Goal: Information Seeking & Learning: Learn about a topic

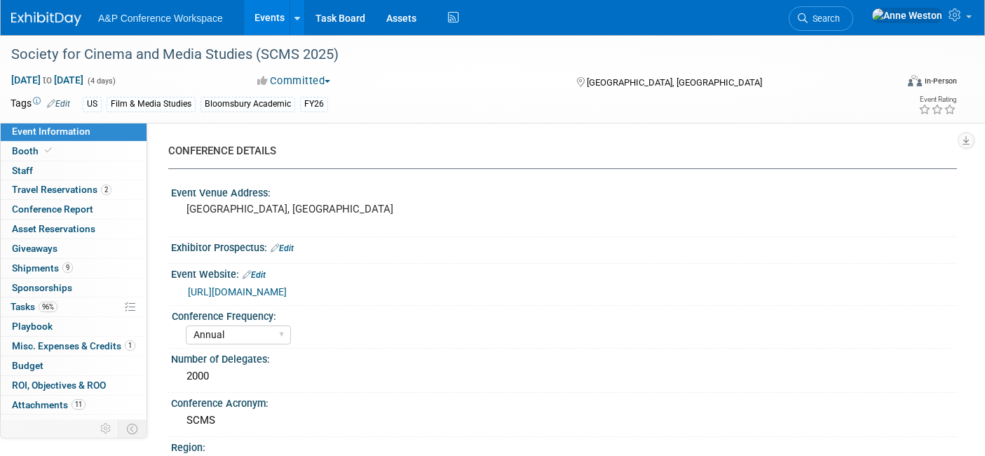
select select "Annual"
select select "Level 1"
select select "In-Person Booth"
select select "Film & Media Studies"
select select "Bloomsbury Academic"
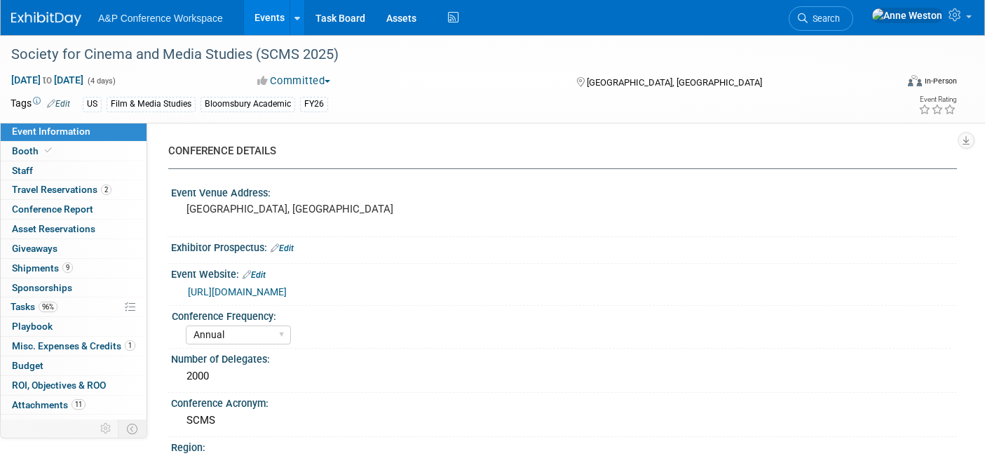
select select "[PERSON_NAME]"
select select "Brand/Subject Presence​"
click at [249, 288] on link "https://www.cmstudies.org/page/Exhibits2025" at bounding box center [237, 291] width 99 height 11
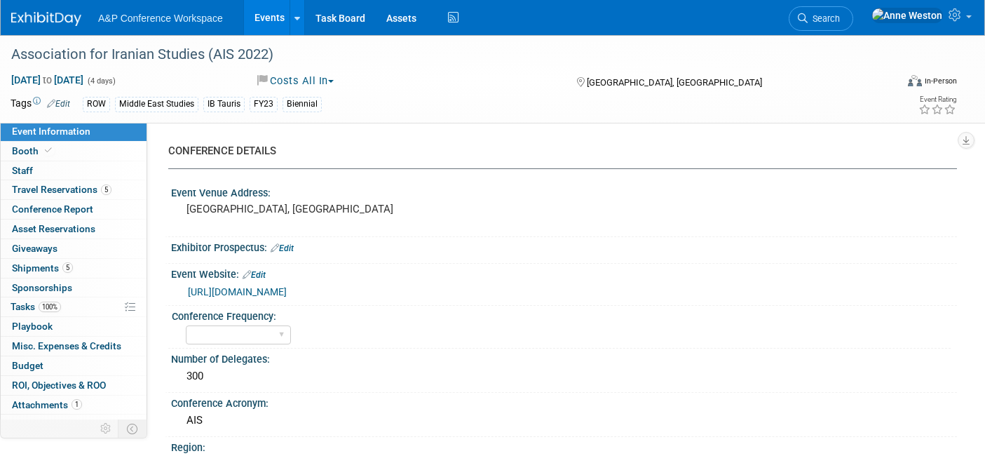
select select "Ed Kit"
click at [840, 17] on span "Search" at bounding box center [824, 18] width 32 height 11
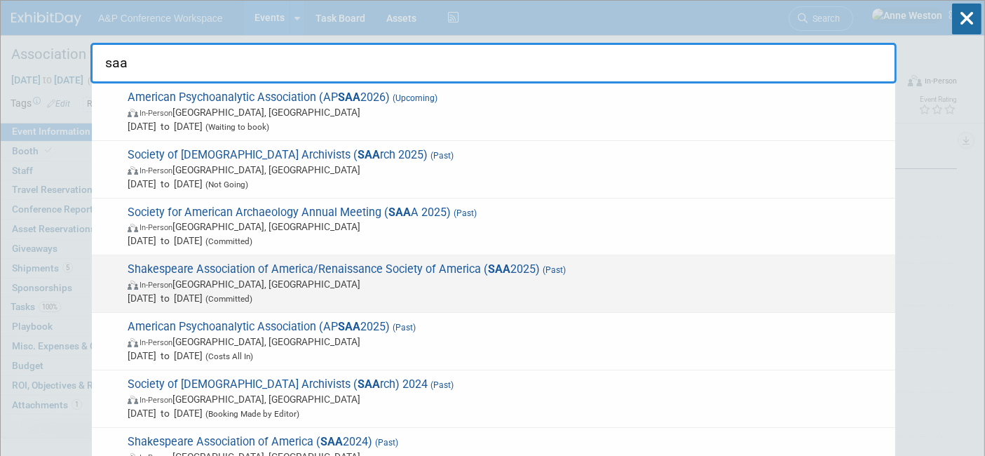
type input "saa"
click at [274, 269] on span "Shakespeare Association of America/Renaissance Society of America ( SAA 2025) (…" at bounding box center [505, 283] width 765 height 43
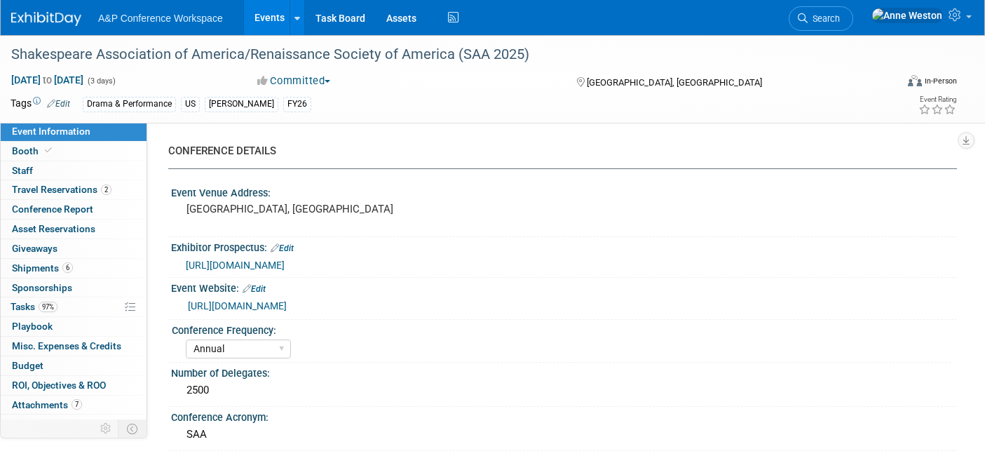
select select "Annual"
select select "Level 2"
select select "In-Person Booth"
select select "Drama & Performance Studies"
select select "The [PERSON_NAME]"
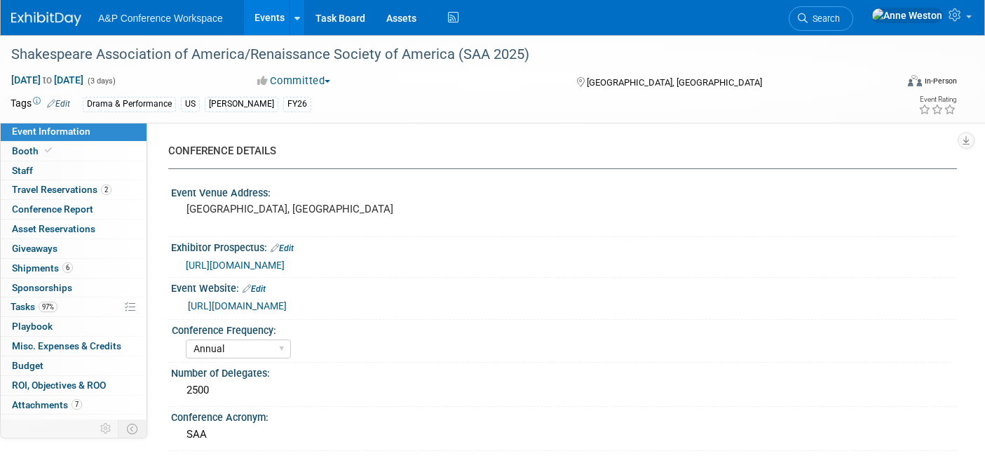
select select "[PERSON_NAME]"
select select "Networking/Commissioning"
click at [266, 264] on span "https://shakespeareassociation.org/annual-meetings/exhibitors-advertisers/" at bounding box center [235, 264] width 99 height 11
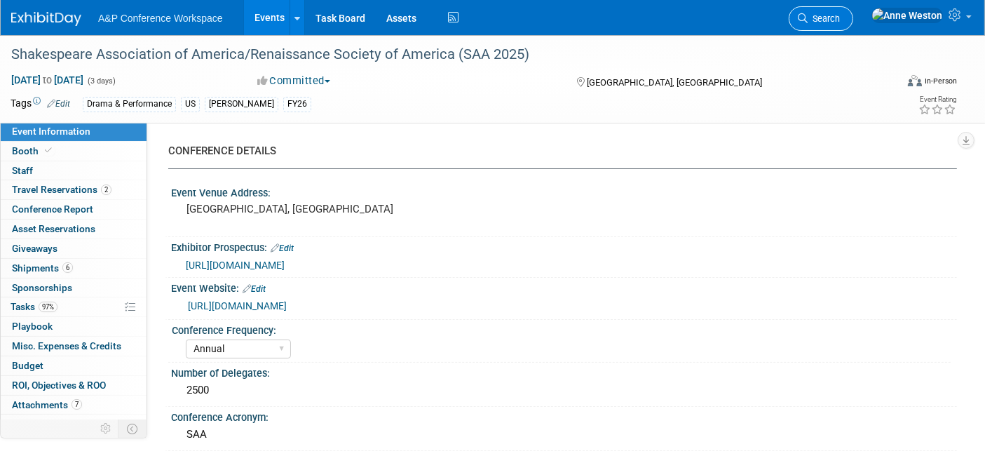
click at [840, 15] on span "Search" at bounding box center [824, 18] width 32 height 11
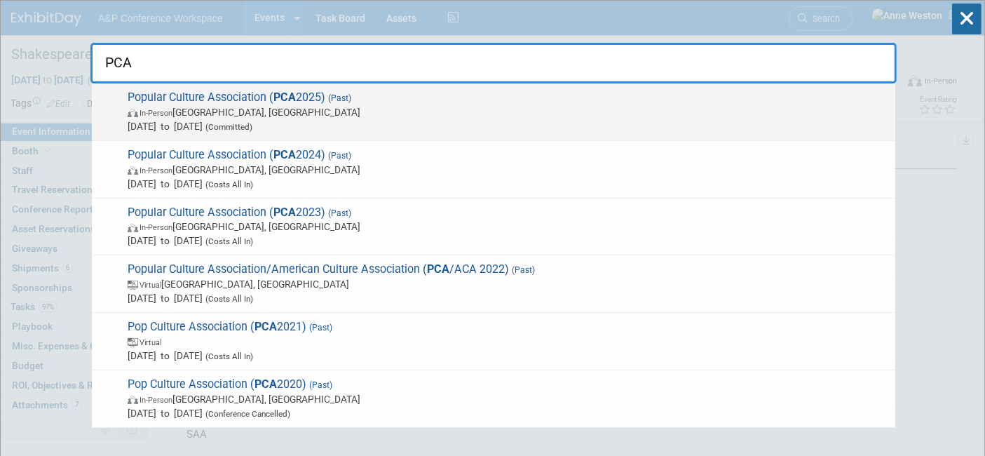
type input "PCA"
click at [186, 107] on span "In-Person New Orleans, LA" at bounding box center [508, 112] width 761 height 14
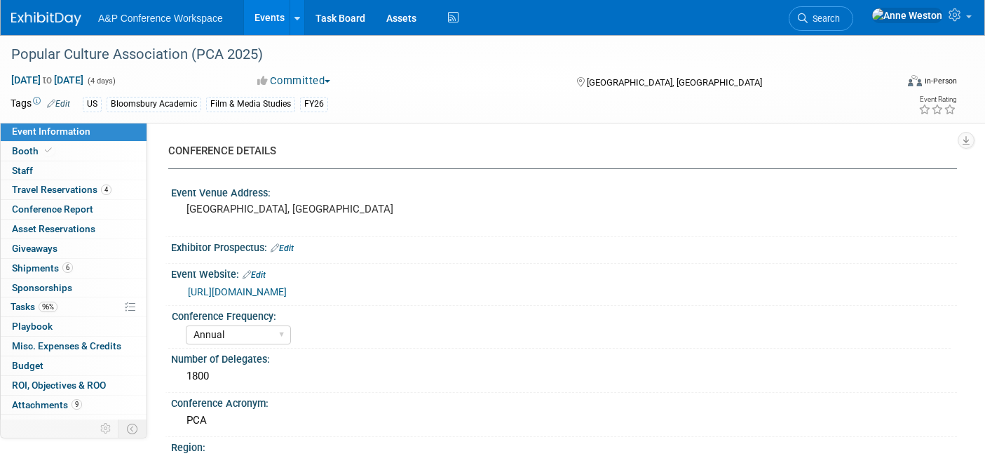
select select "Annual"
select select "Level 2"
select select "In-Person Booth"
select select "Film & Media Studies"
select select "Bloomsbury/Rowman & [PERSON_NAME]"
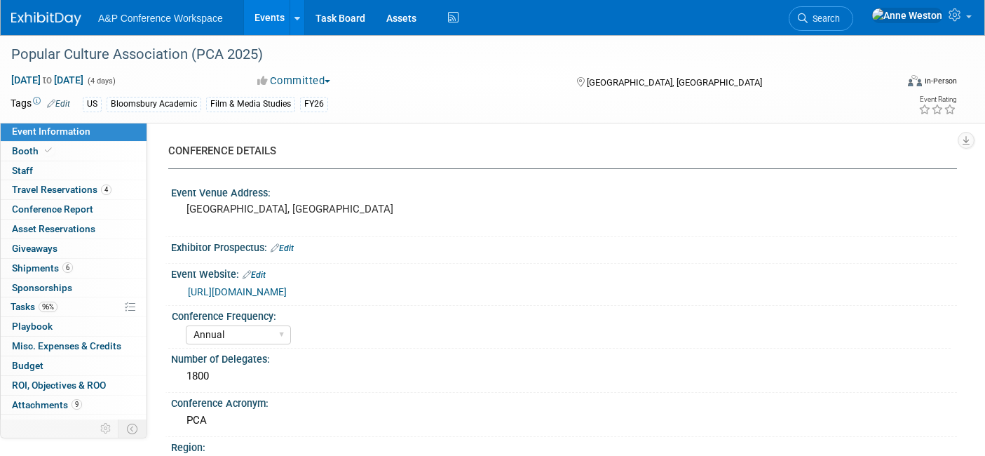
select select "[PERSON_NAME]"
select select "Networking/Commissioning"
click at [220, 288] on link "https://pcaaca.org/events/EventDetails.aspx?id=1872443&group=" at bounding box center [237, 291] width 99 height 11
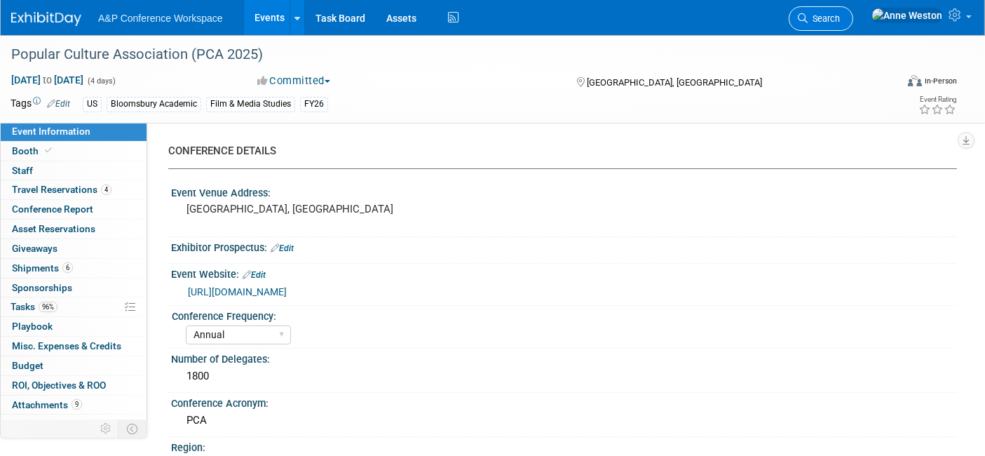
click at [853, 13] on link "Search" at bounding box center [821, 18] width 65 height 25
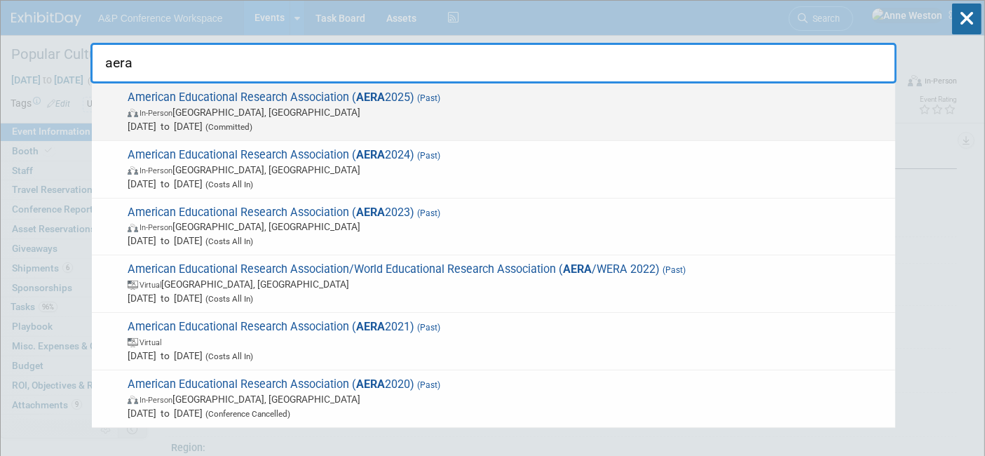
type input "aera"
click at [216, 103] on span "American Educational Research Association ( AERA 2025) (Past) In-Person Denver,…" at bounding box center [505, 111] width 765 height 43
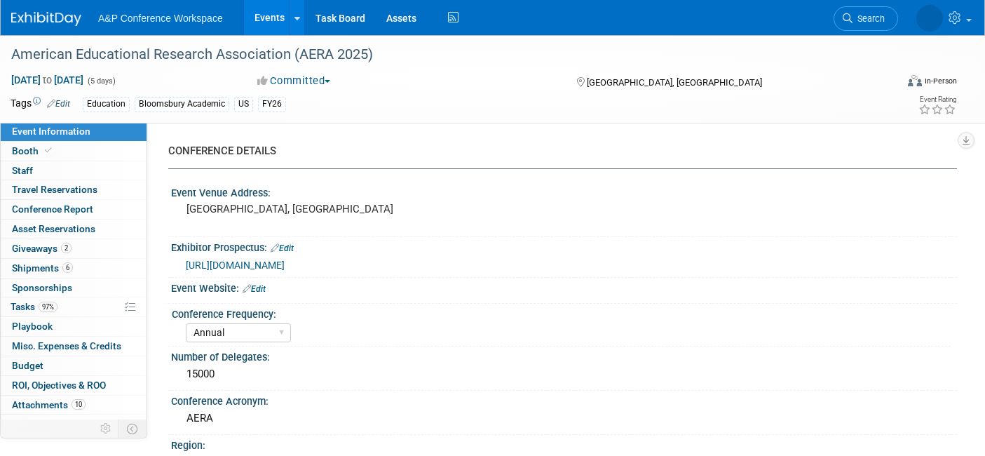
select select "Annual"
select select "Level 2"
select select "In-Person Booth"
select select "Education"
select select "Bloomsbury/Rowman & [PERSON_NAME]"
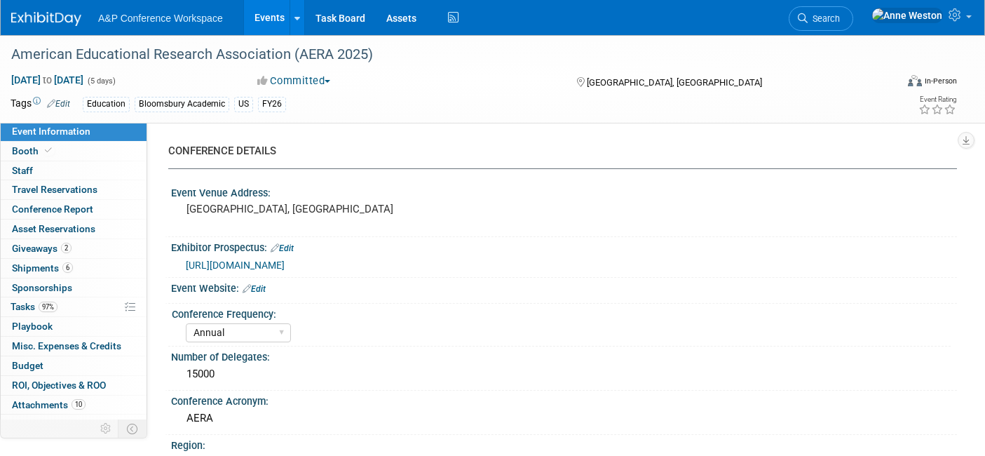
select select "[PERSON_NAME]"
select select "Networking/Commissioning"
click at [285, 262] on span "https://www.aera.net/Portals/38/2025AERA%20Exhibitor%20Prospectus_Final.pdf" at bounding box center [235, 264] width 99 height 11
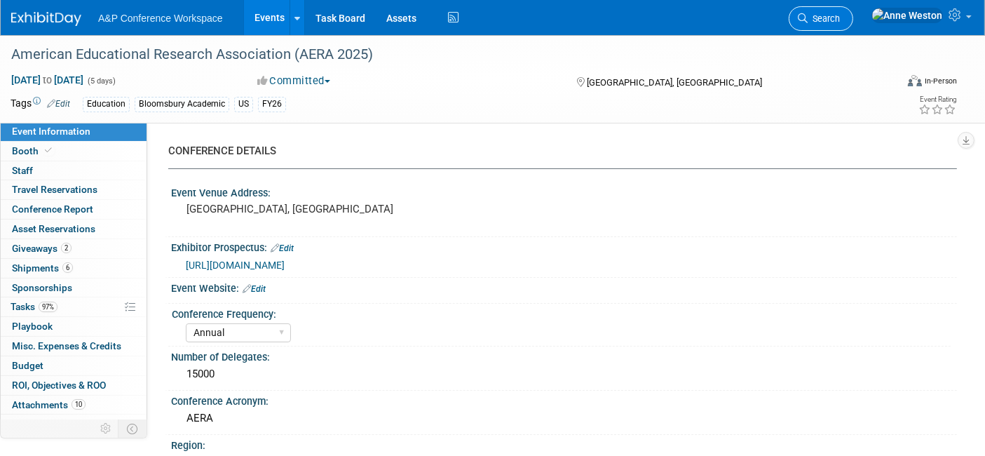
click at [808, 17] on icon at bounding box center [803, 18] width 10 height 10
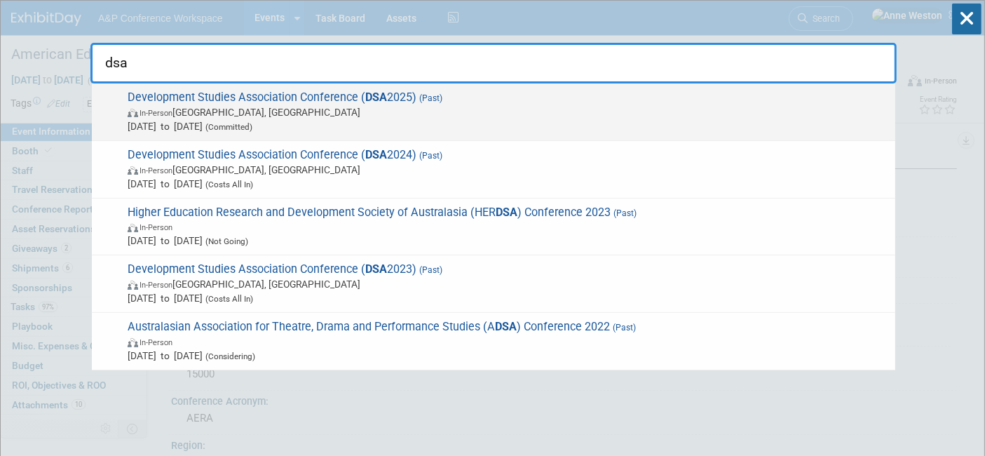
type input "dsa"
click at [222, 109] on span "In-Person Bath, United Kingdom" at bounding box center [508, 112] width 761 height 14
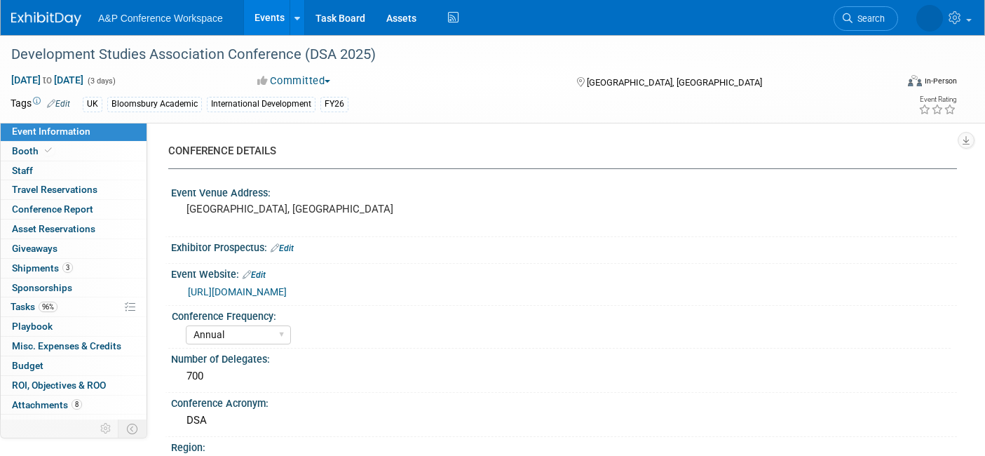
select select "Annual"
select select "Level 2"
select select "In-Person Booth"
select select "International Development"
select select "Bloomsbury Academic"
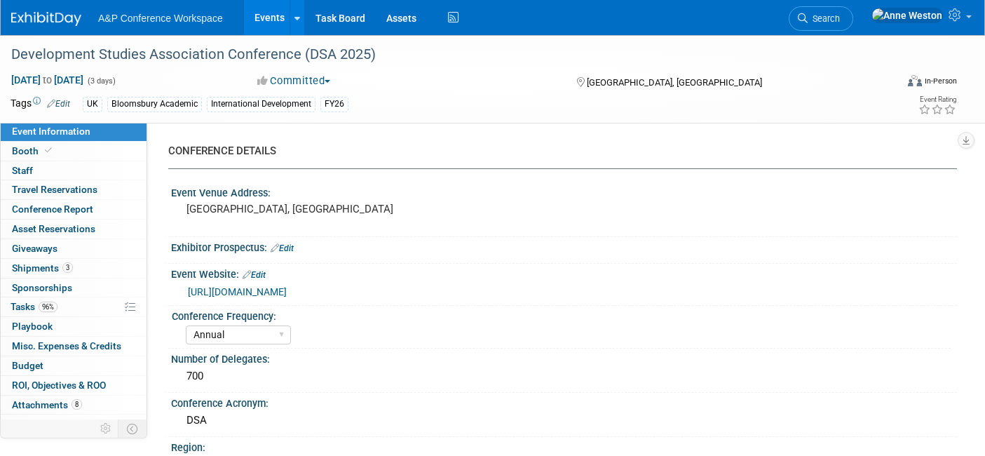
select select "[PERSON_NAME]"
select select "Networking/Commissioning"
click at [283, 292] on link "[URL][DOMAIN_NAME]" at bounding box center [237, 291] width 99 height 11
click at [840, 13] on span "Search" at bounding box center [824, 18] width 32 height 11
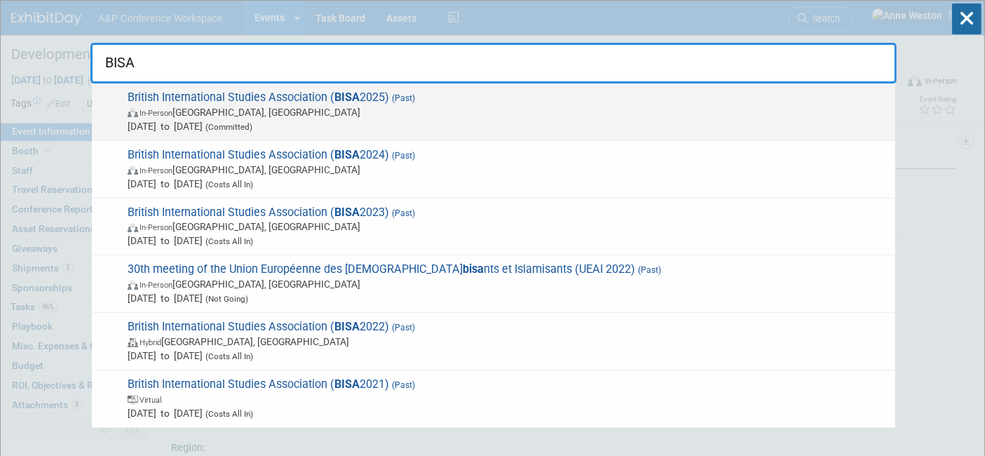
type input "BISA"
click at [205, 124] on span "[DATE] to [DATE] (Committed)" at bounding box center [508, 126] width 761 height 14
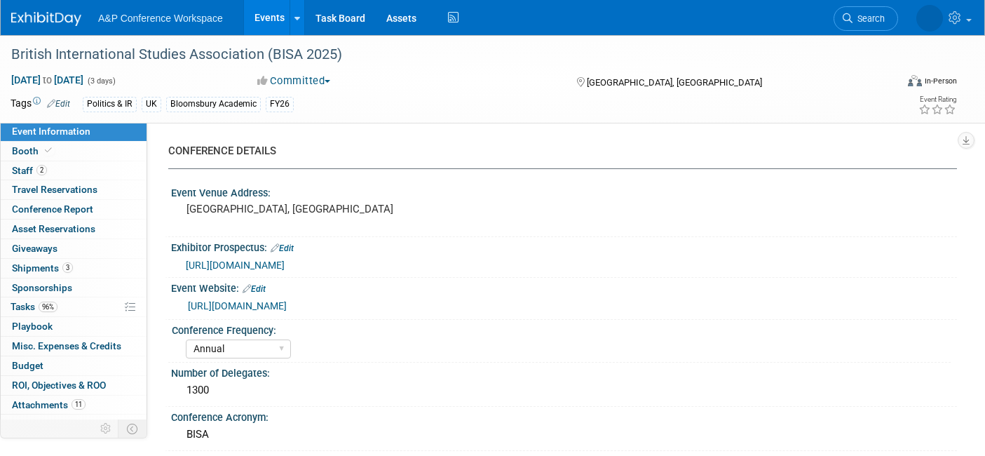
select select "Annual"
select select "Level 2"
select select "In-Person Booth"
select select "Politics & International Relations"
select select "Bloomsbury Academic"
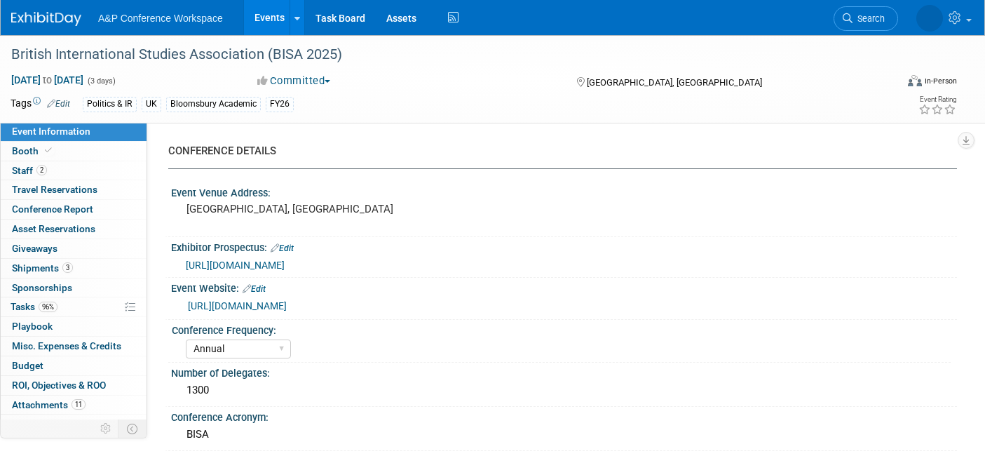
select select "[PERSON_NAME]"
select select "Networking/Commissioning"
click at [259, 307] on link "https://conference.bisa.ac.uk/" at bounding box center [237, 305] width 99 height 11
